Goal: Transaction & Acquisition: Purchase product/service

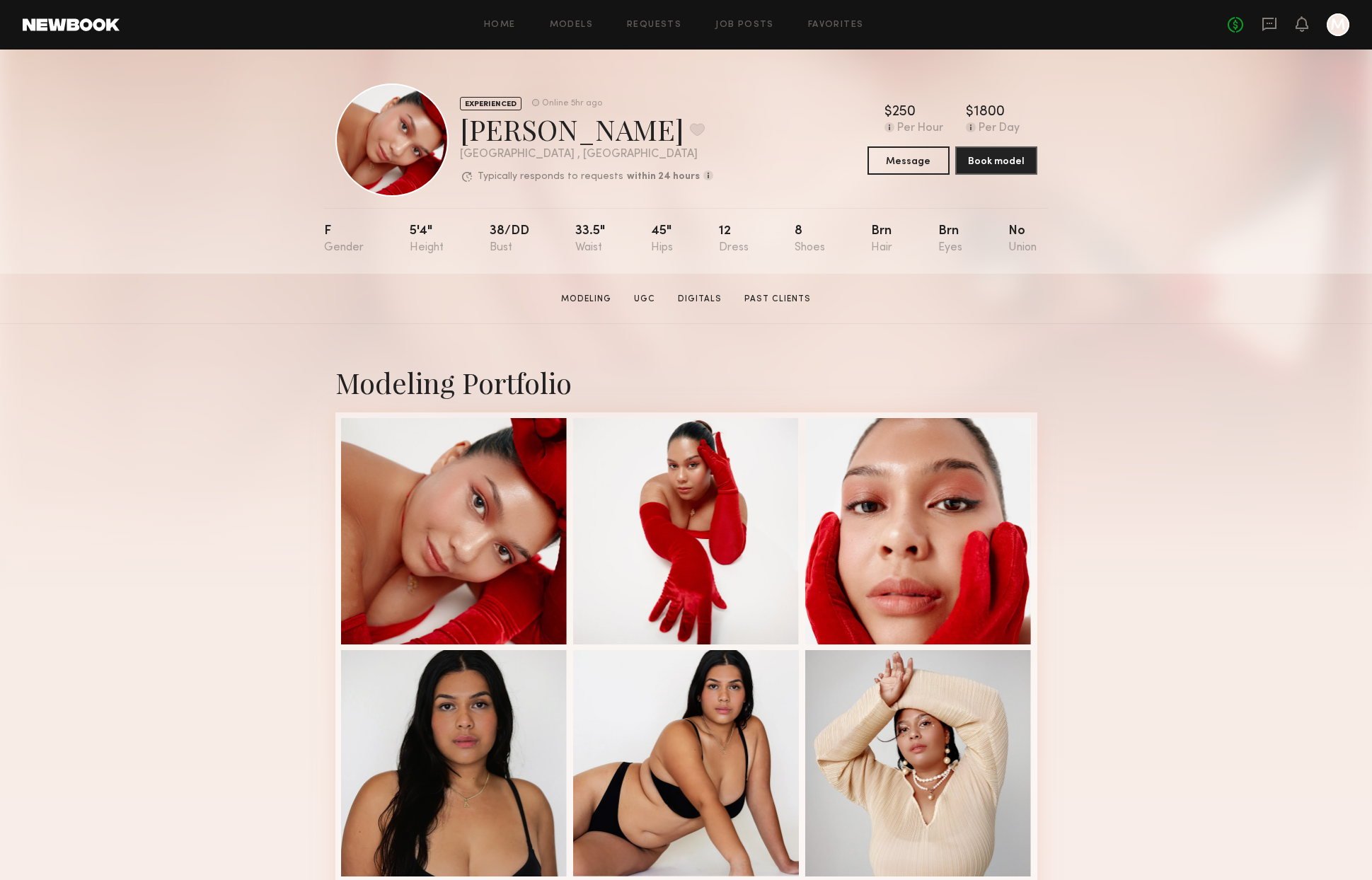
click at [56, 29] on link at bounding box center [71, 24] width 97 height 13
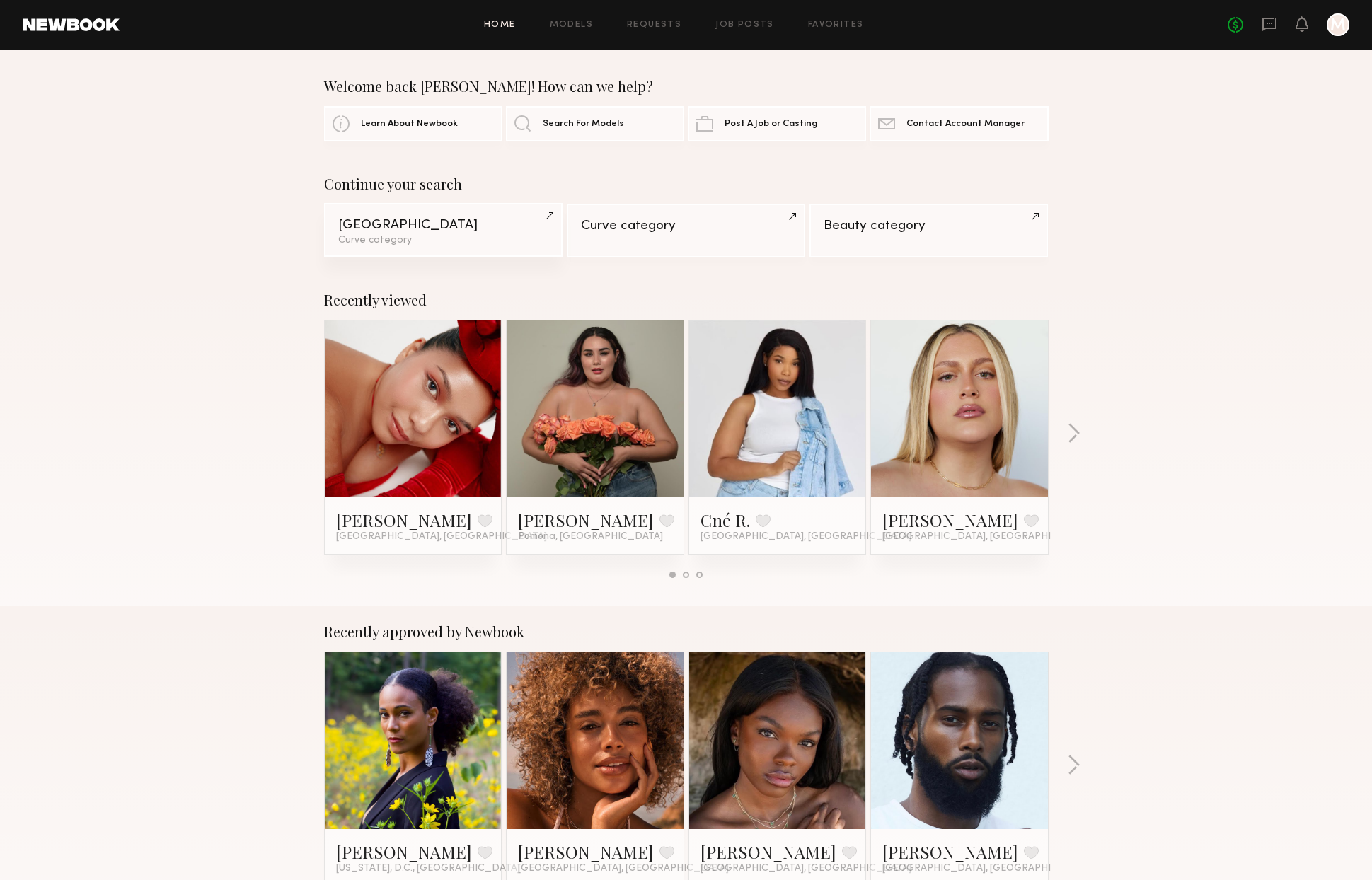
click at [404, 237] on div "Curve category" at bounding box center [443, 241] width 211 height 10
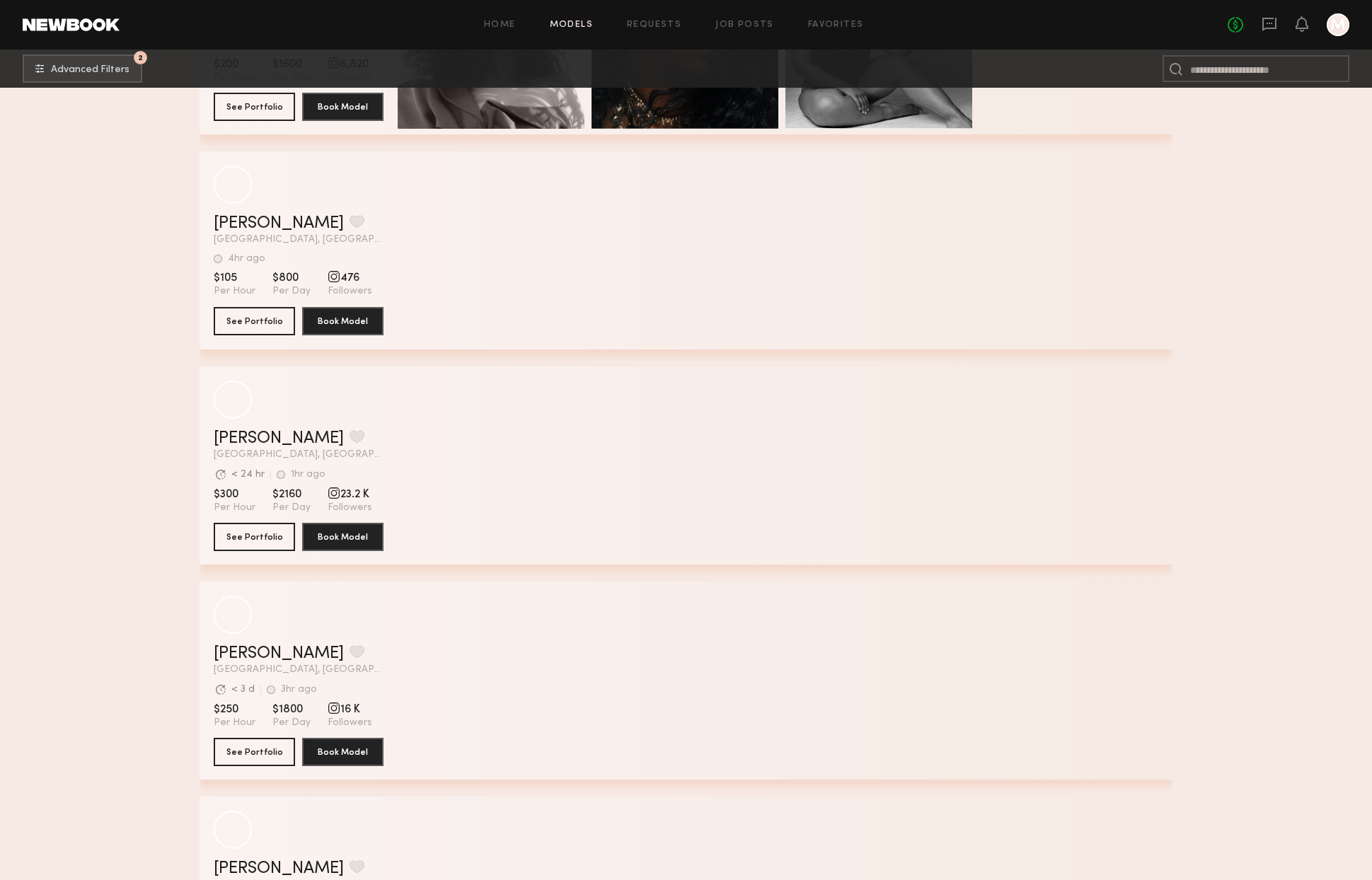
scroll to position [1685, 0]
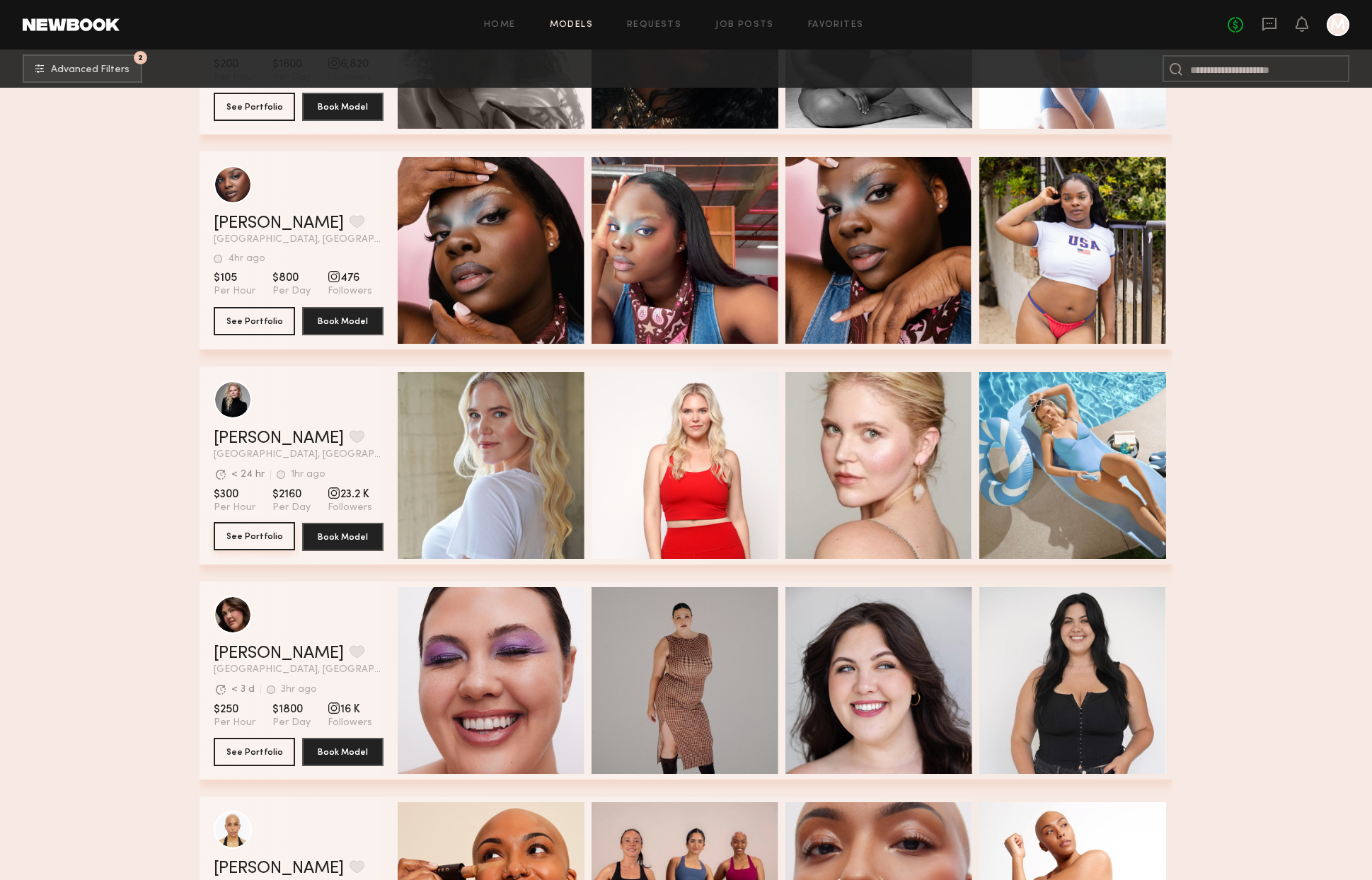
click at [281, 530] on button "See Portfolio" at bounding box center [254, 536] width 81 height 28
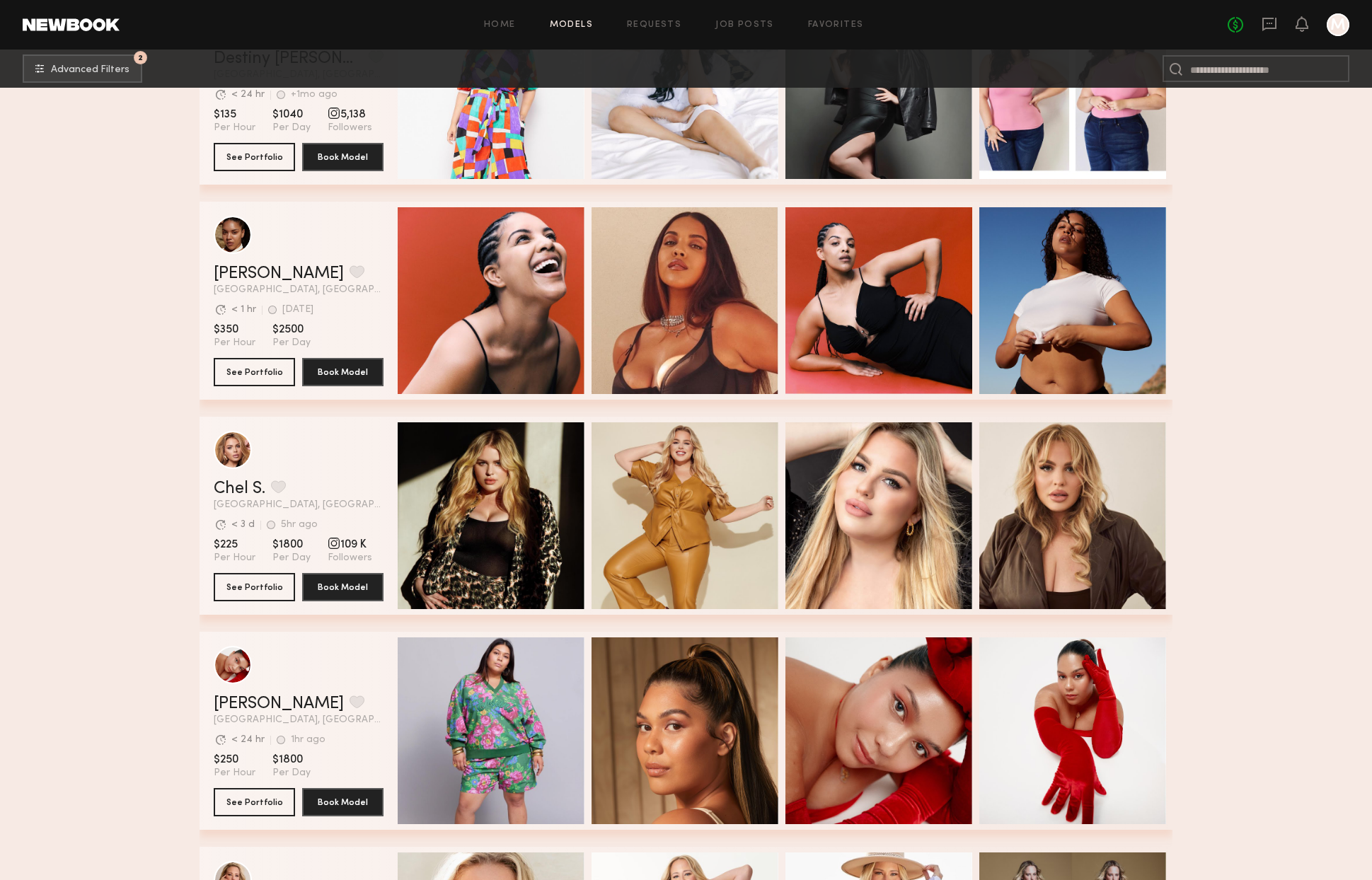
scroll to position [3145, 0]
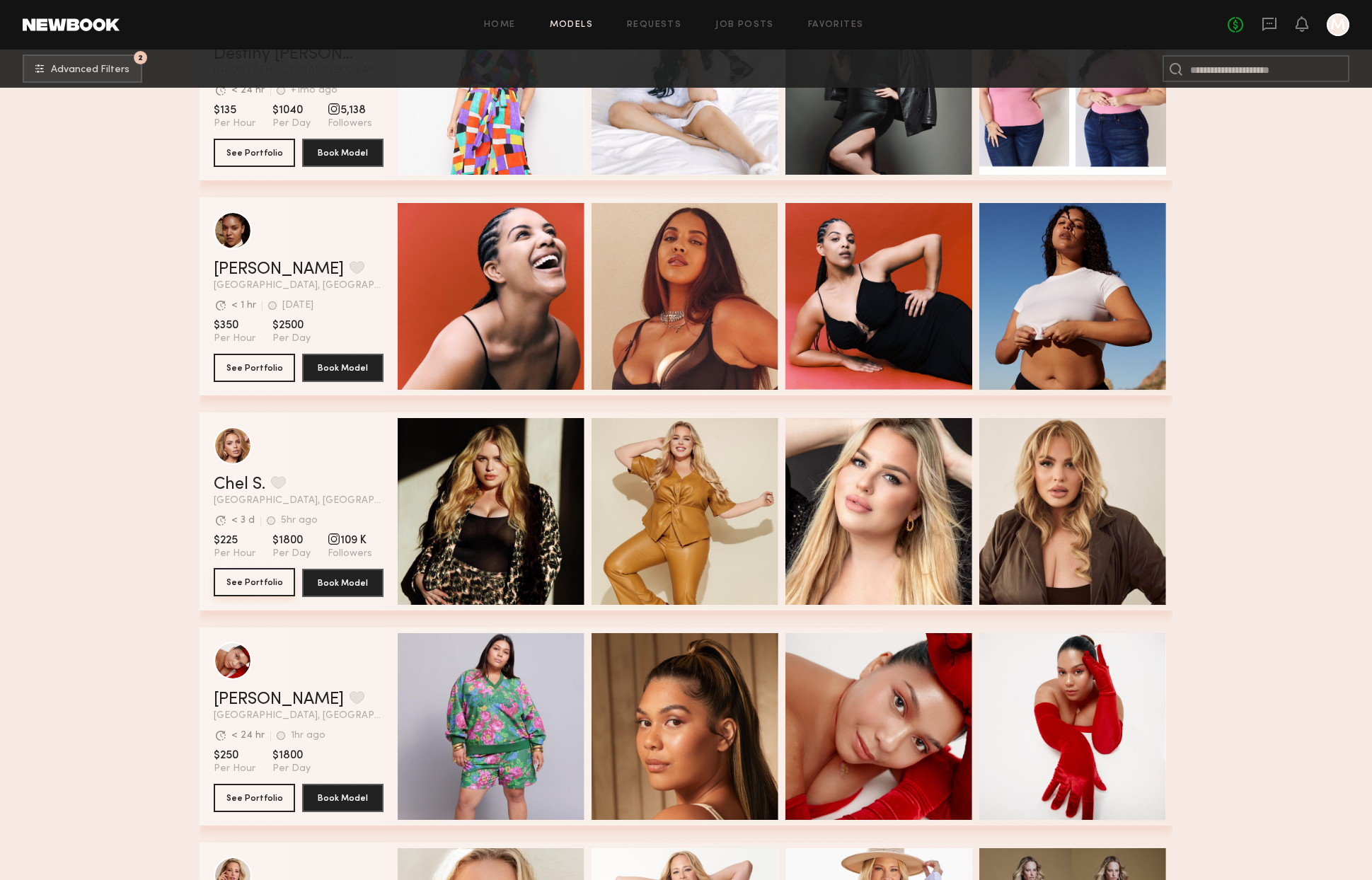
click at [242, 589] on button "See Portfolio" at bounding box center [254, 582] width 81 height 28
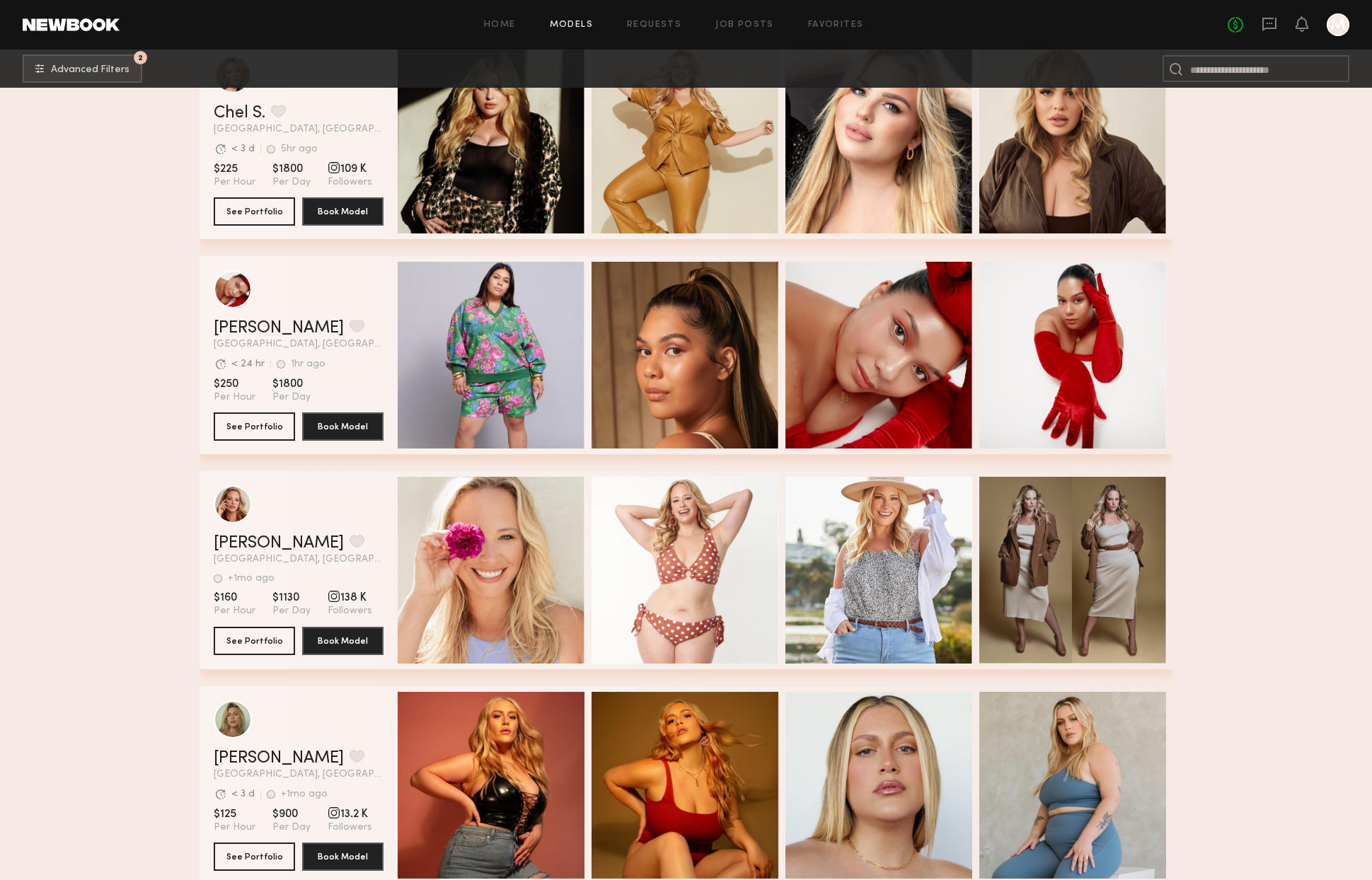
scroll to position [3788, 0]
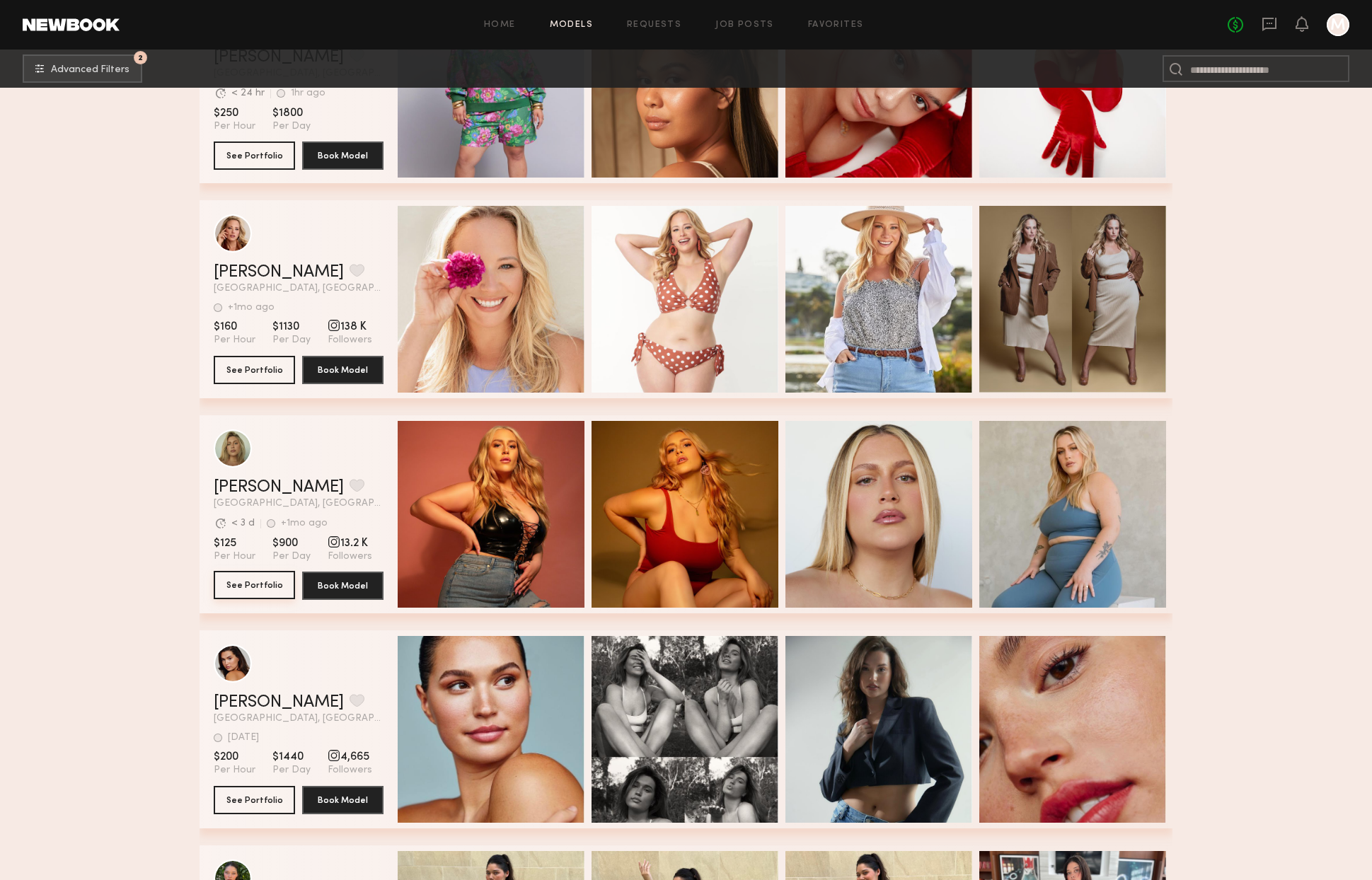
click at [261, 588] on button "See Portfolio" at bounding box center [254, 584] width 81 height 28
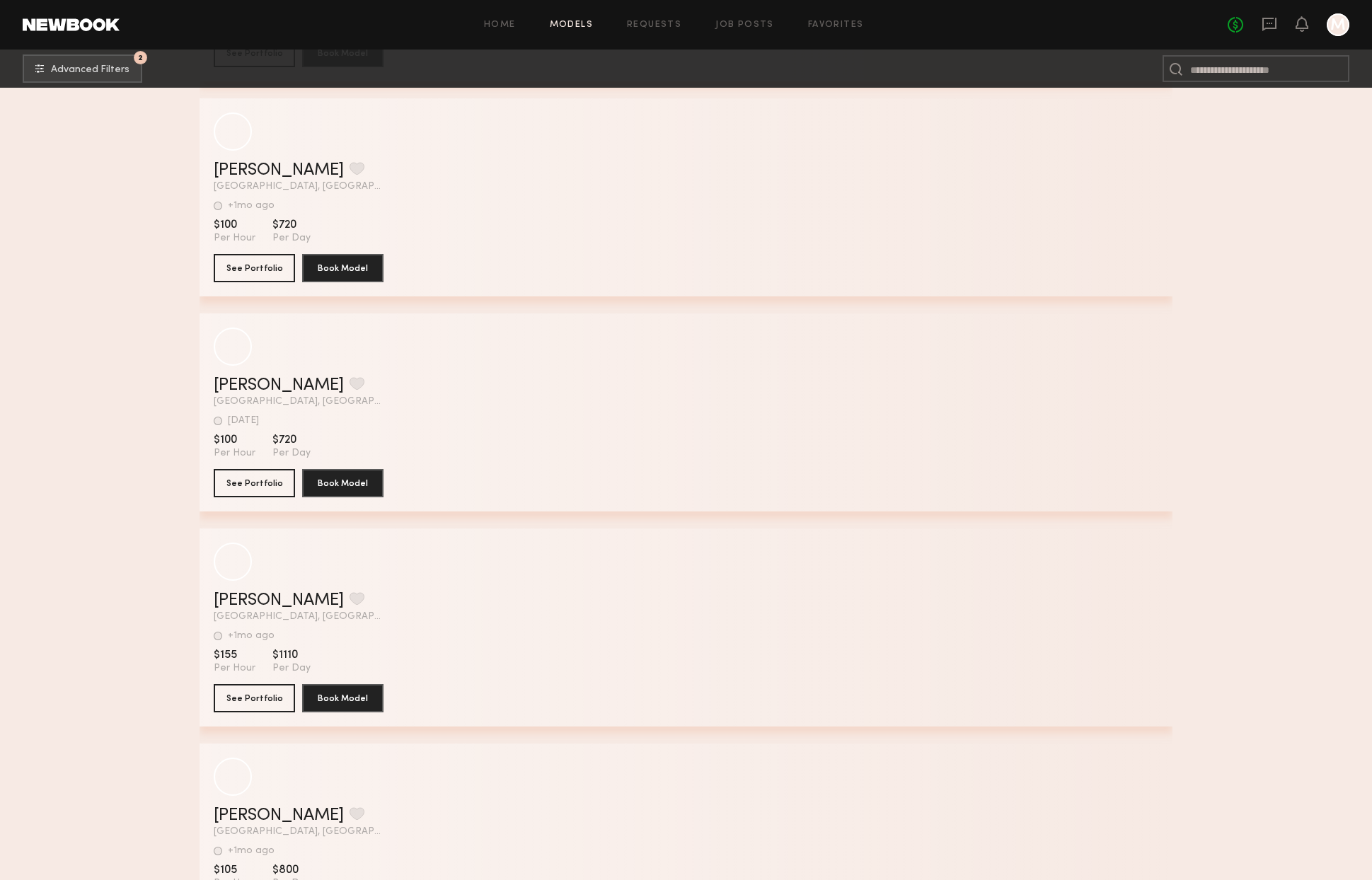
scroll to position [14182, 0]
